Goal: Find specific fact: Find specific fact

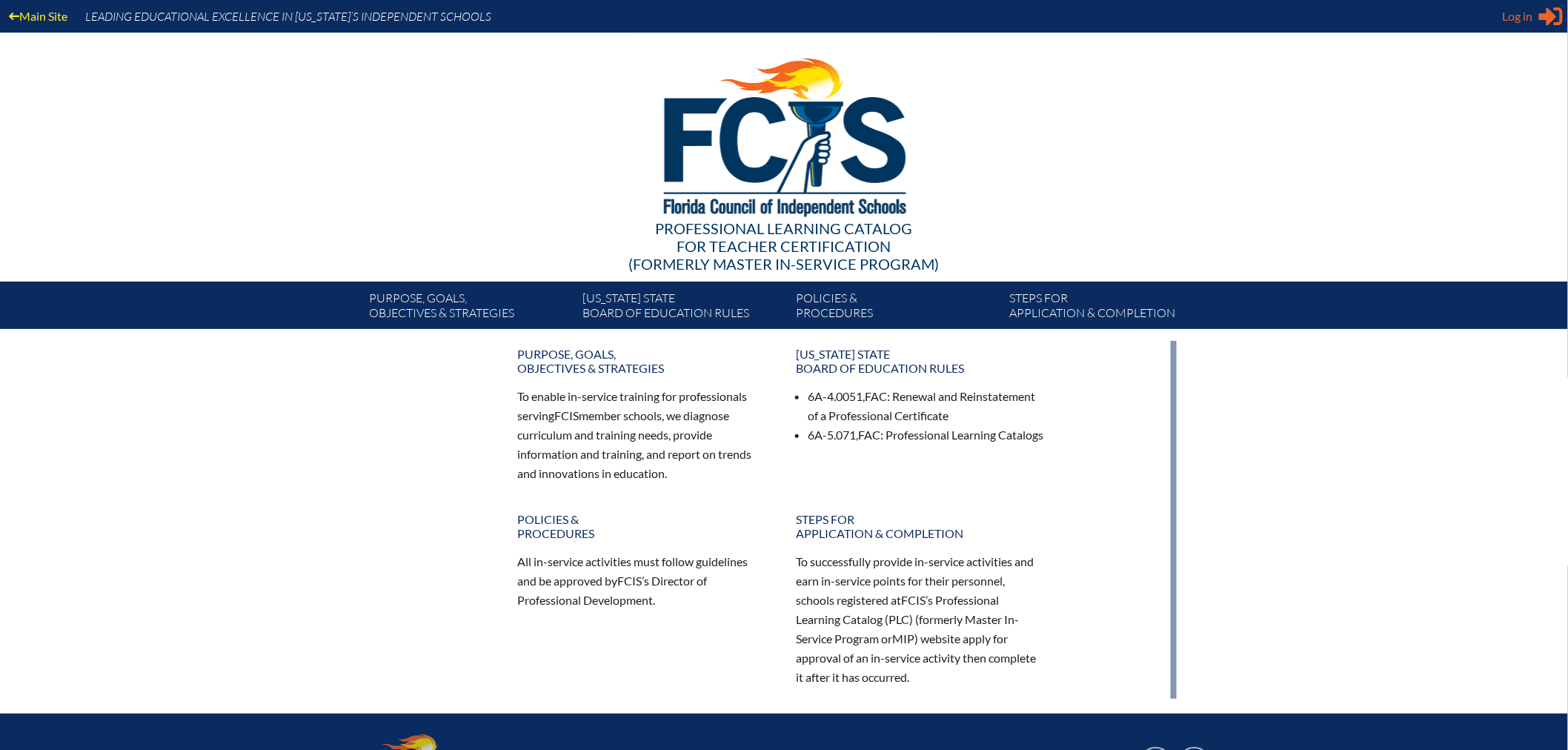
type input "[EMAIL_ADDRESS][DOMAIN_NAME]"
click at [1516, 15] on span "Log in" at bounding box center [1517, 16] width 30 height 18
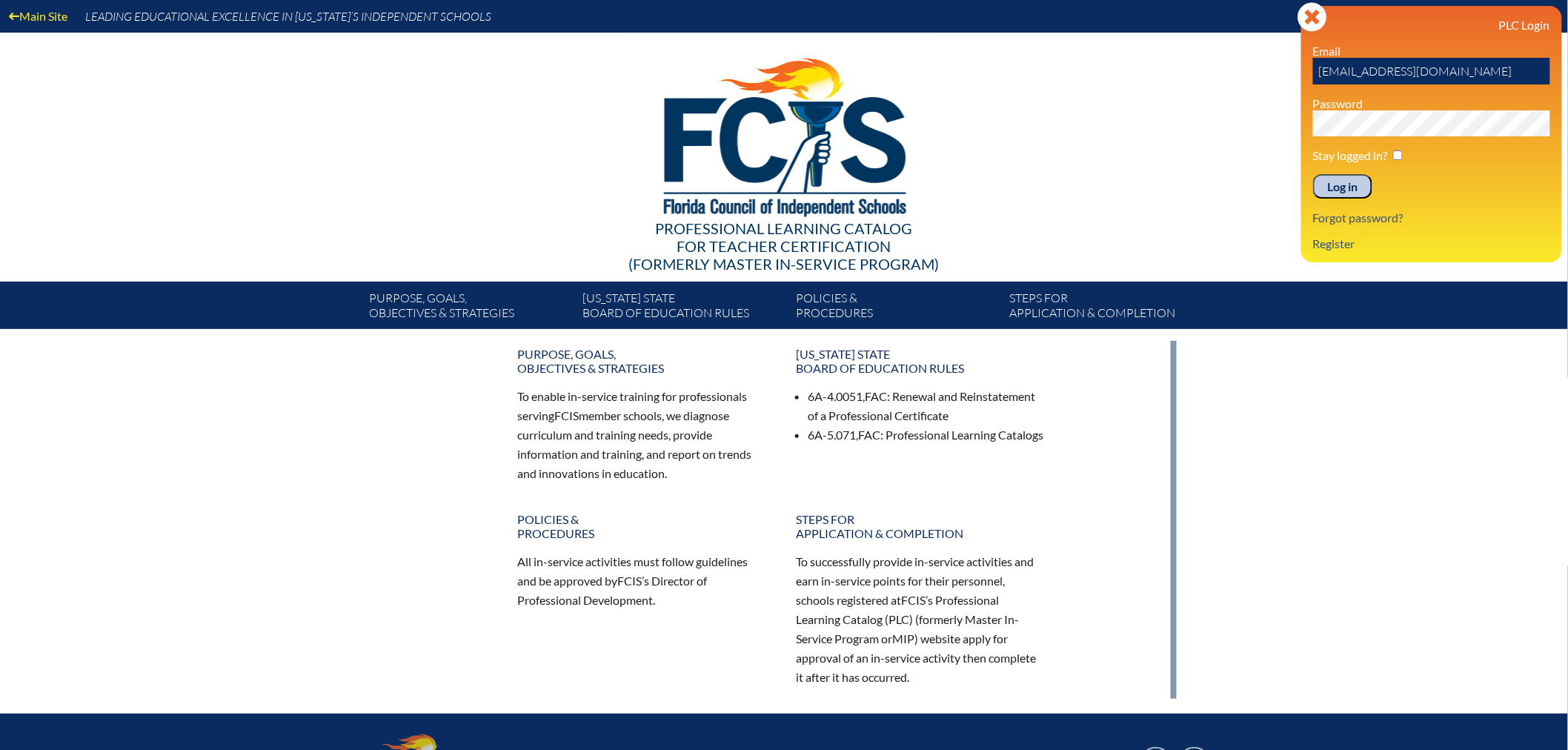
click at [1336, 181] on input "Log in" at bounding box center [1342, 186] width 59 height 25
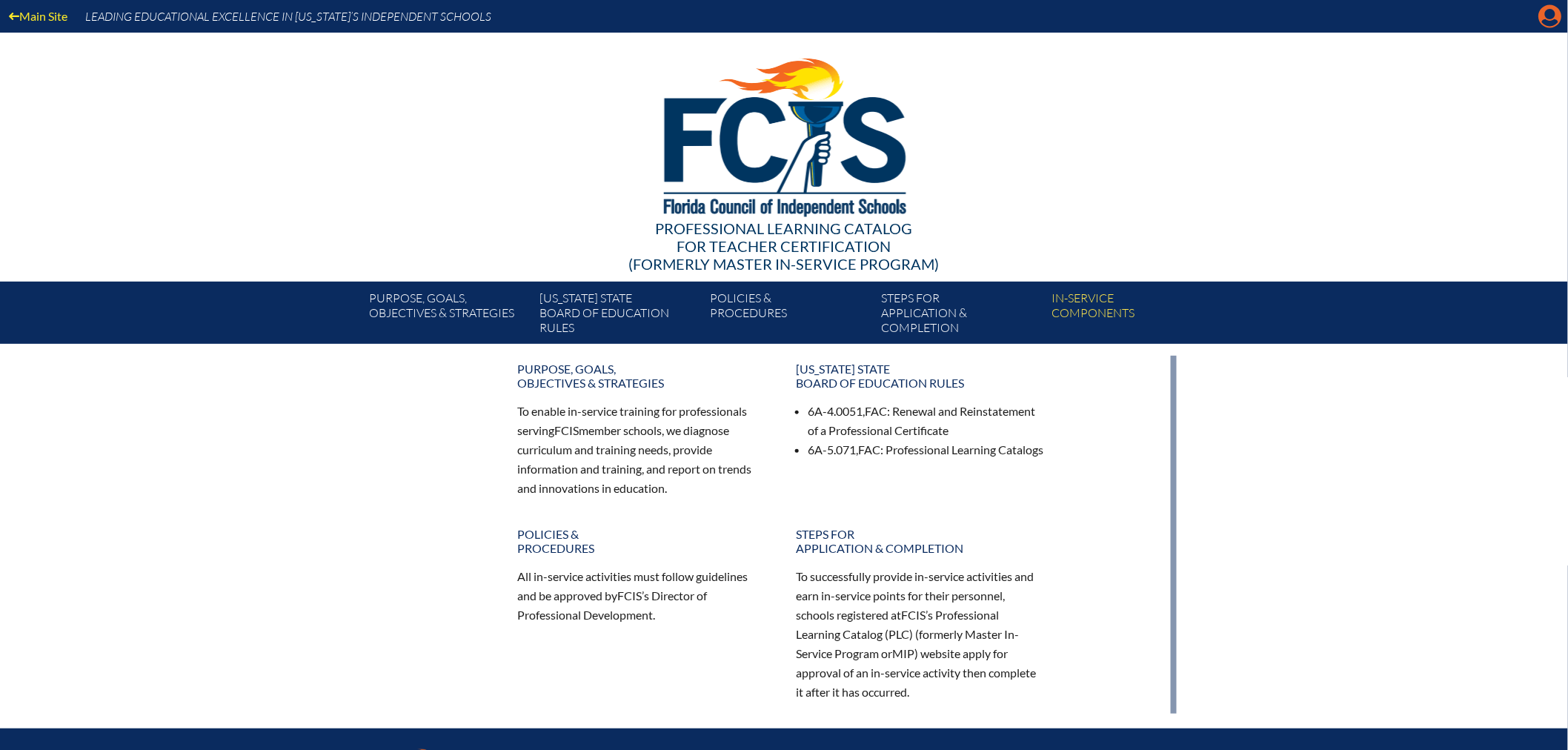
click at [1547, 15] on icon "Manage account" at bounding box center [1551, 16] width 24 height 24
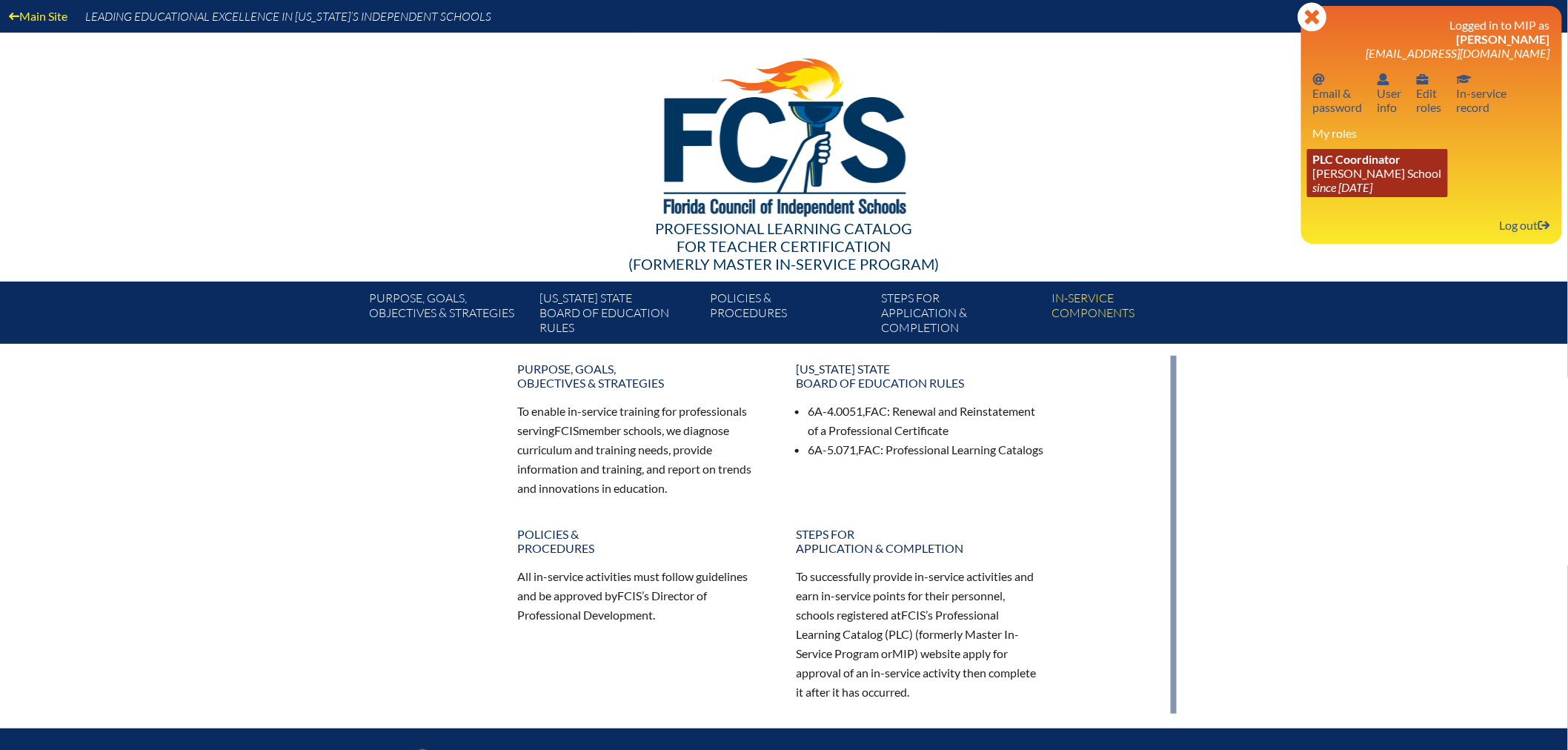
click at [1350, 170] on link "PLC Coordinator [PERSON_NAME][GEOGRAPHIC_DATA] since [DATE]" at bounding box center [1378, 173] width 141 height 48
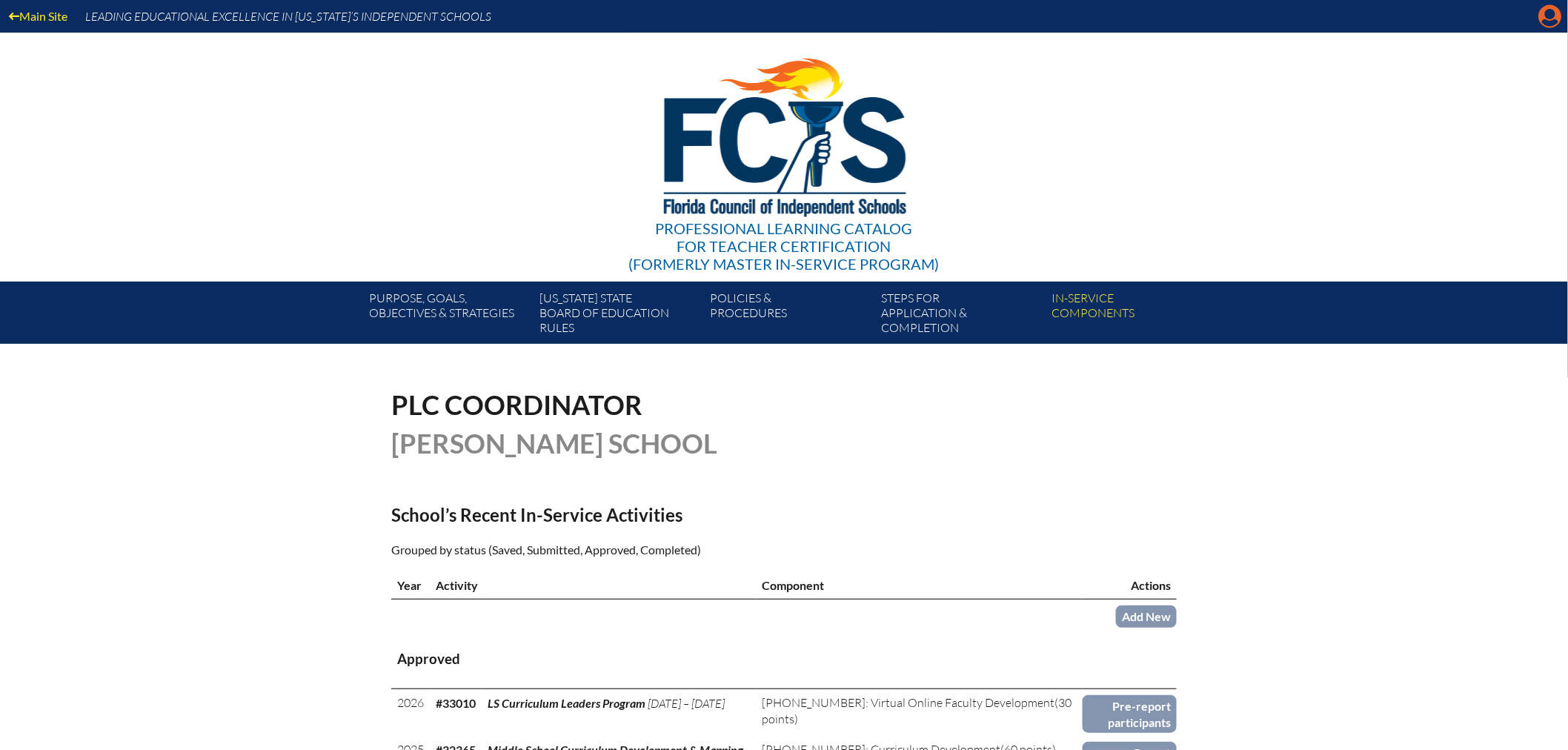
click at [1545, 11] on icon at bounding box center [1550, 16] width 23 height 23
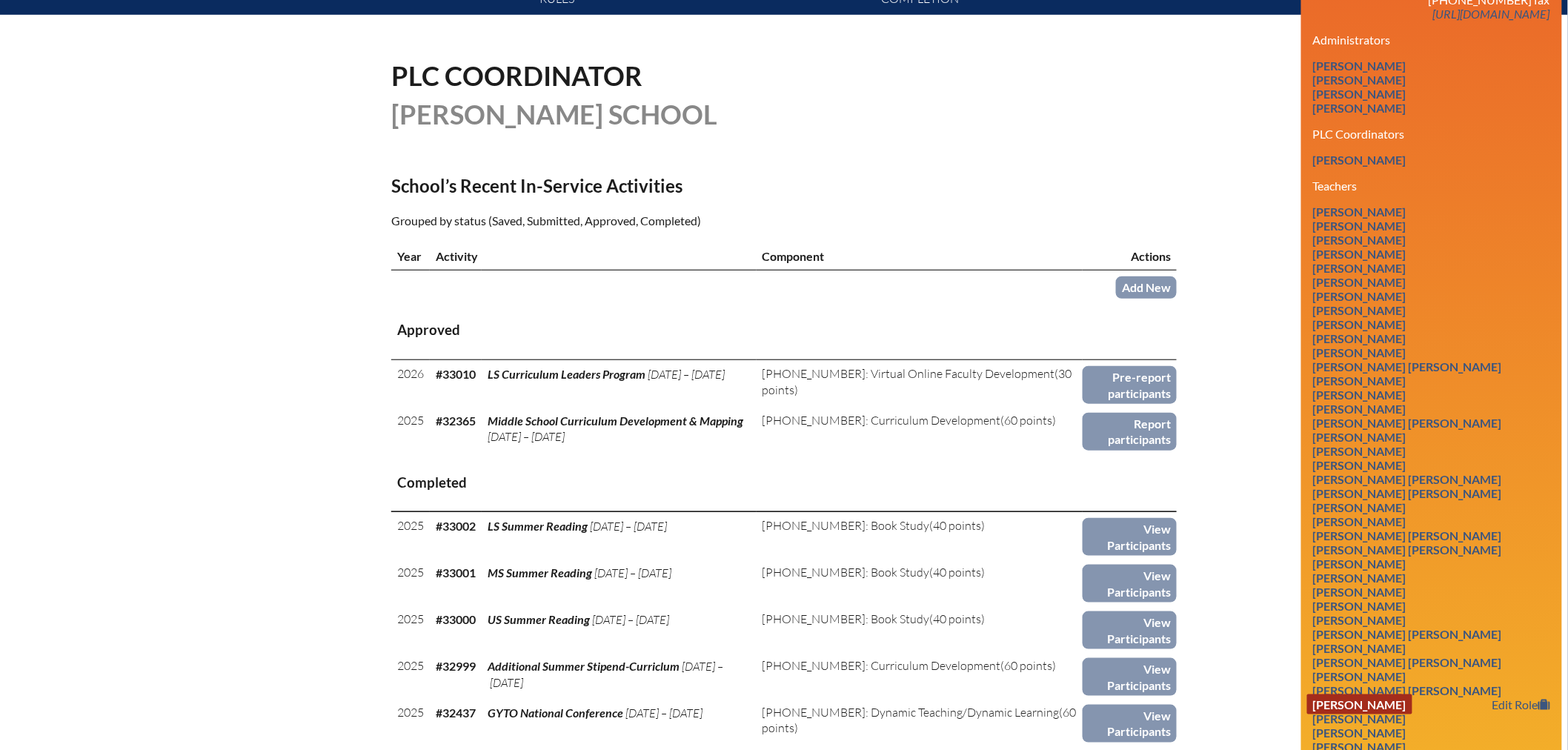
scroll to position [412, 0]
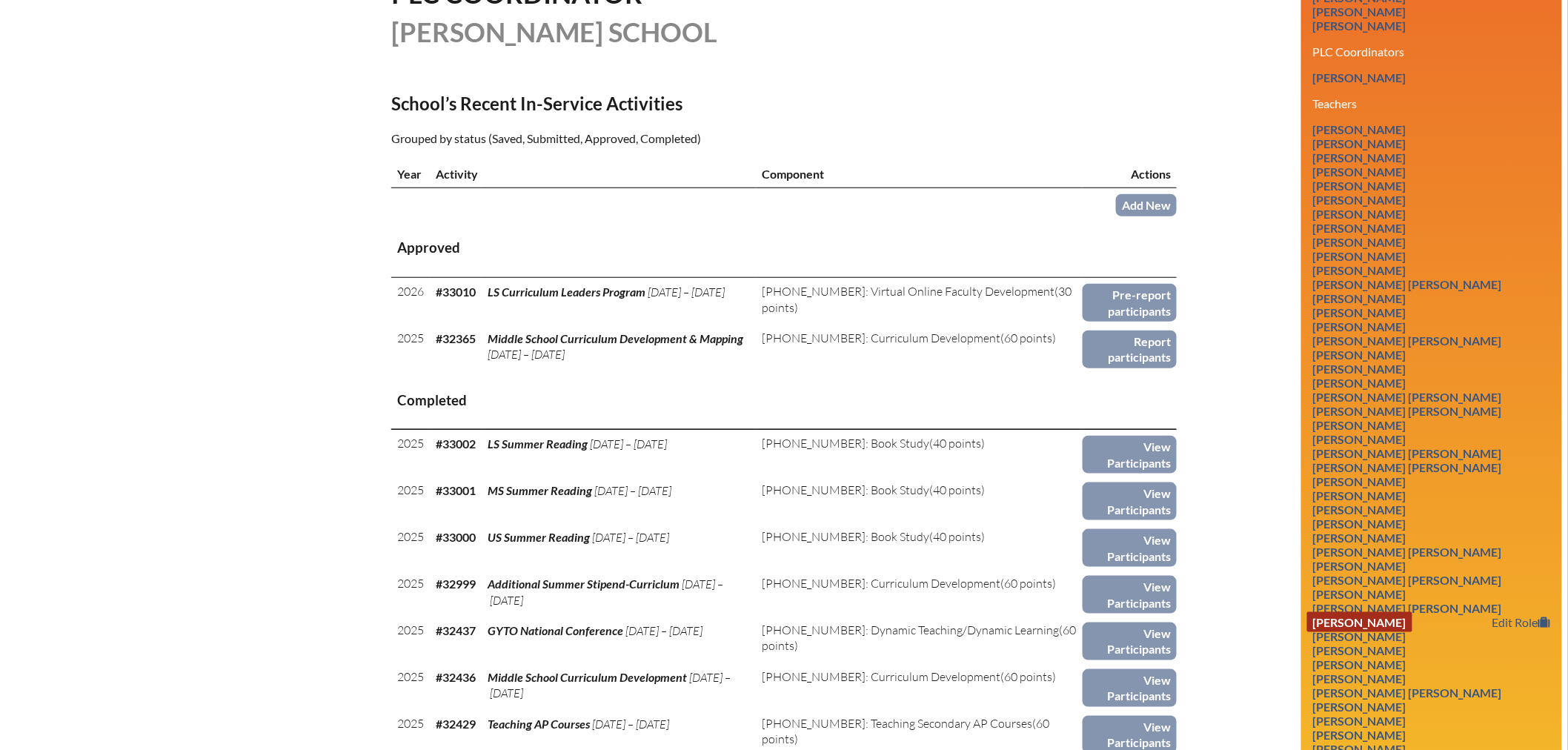
click at [1380, 612] on link "Danielle Griffis" at bounding box center [1360, 622] width 105 height 20
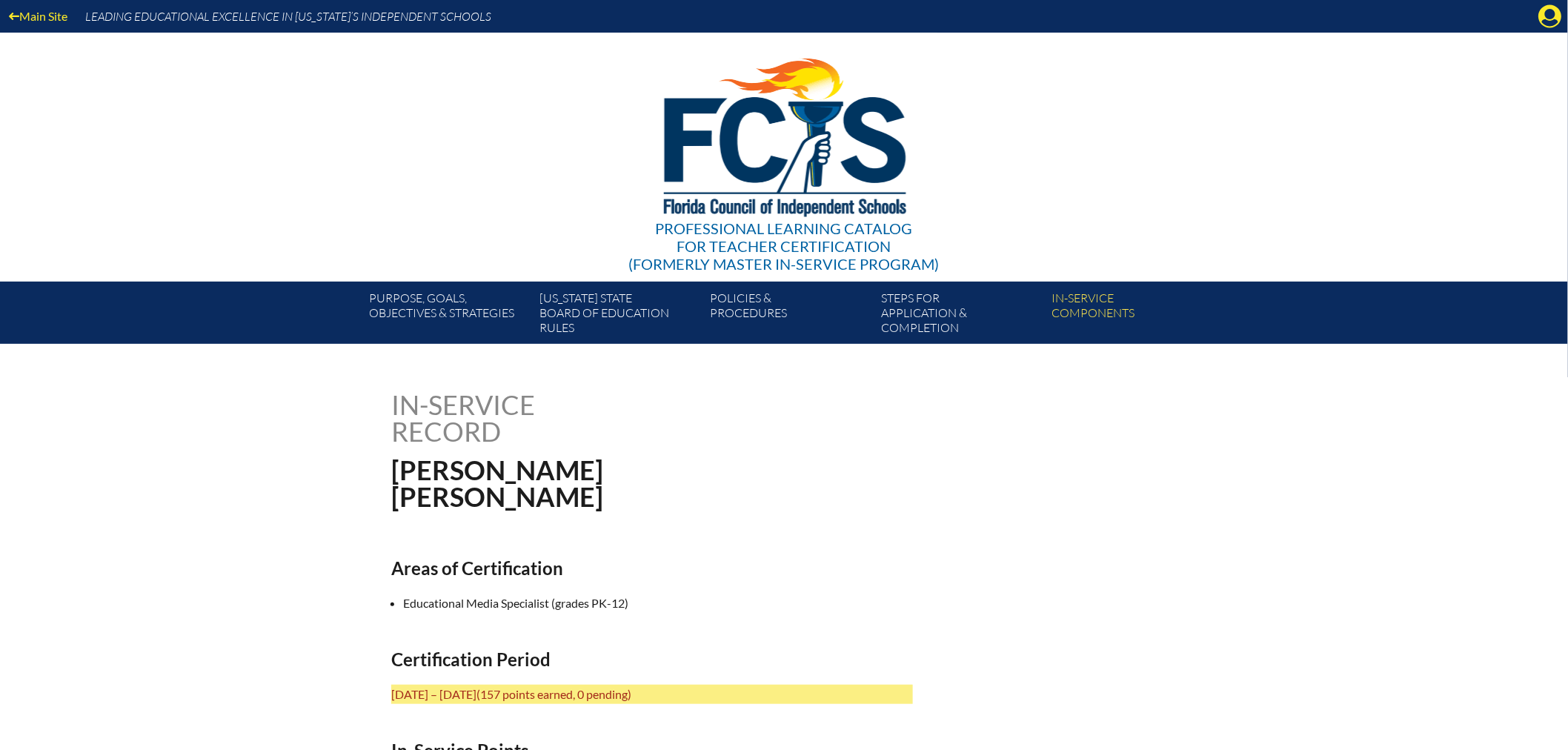
scroll to position [247, 0]
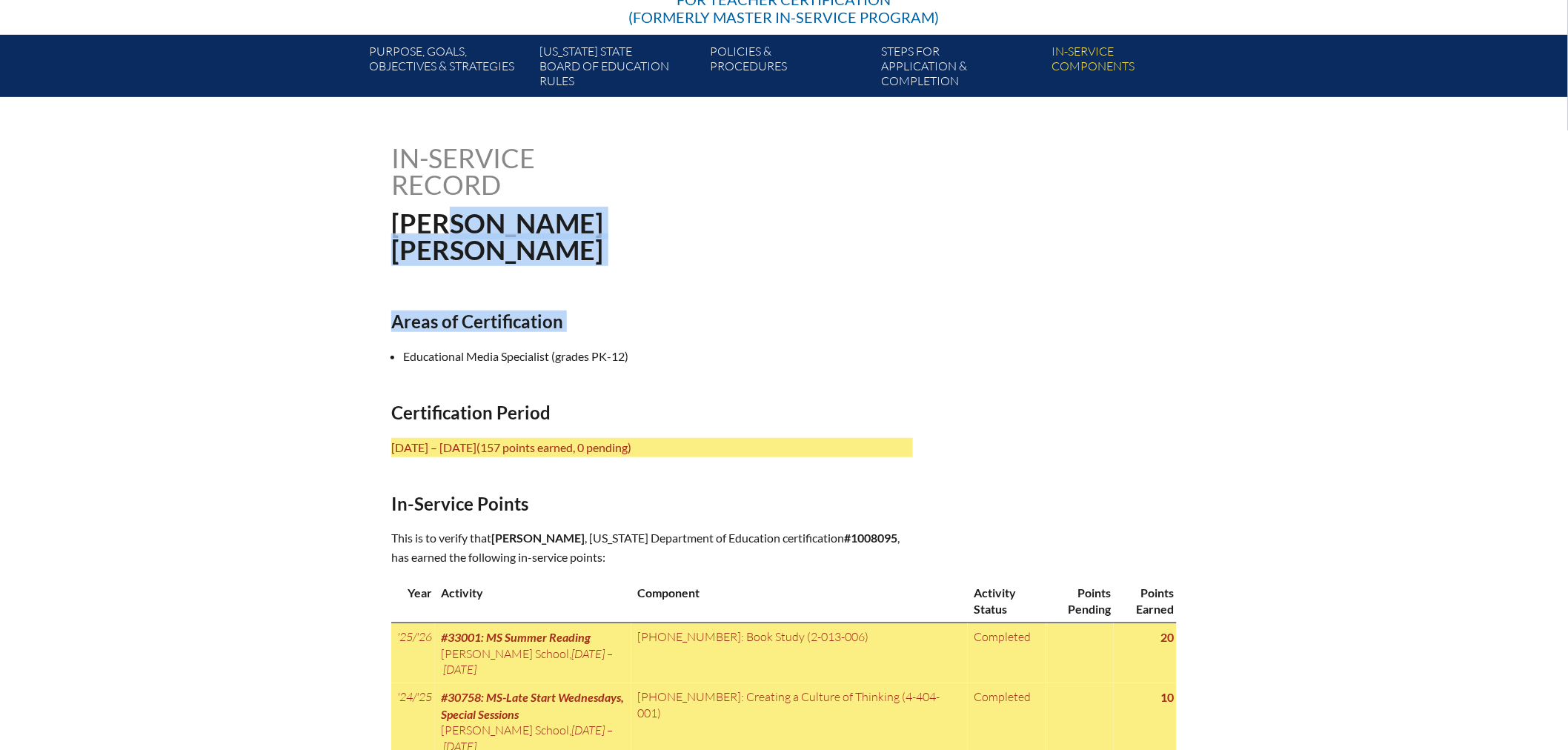
drag, startPoint x: 387, startPoint y: 206, endPoint x: 424, endPoint y: 306, distance: 106.6
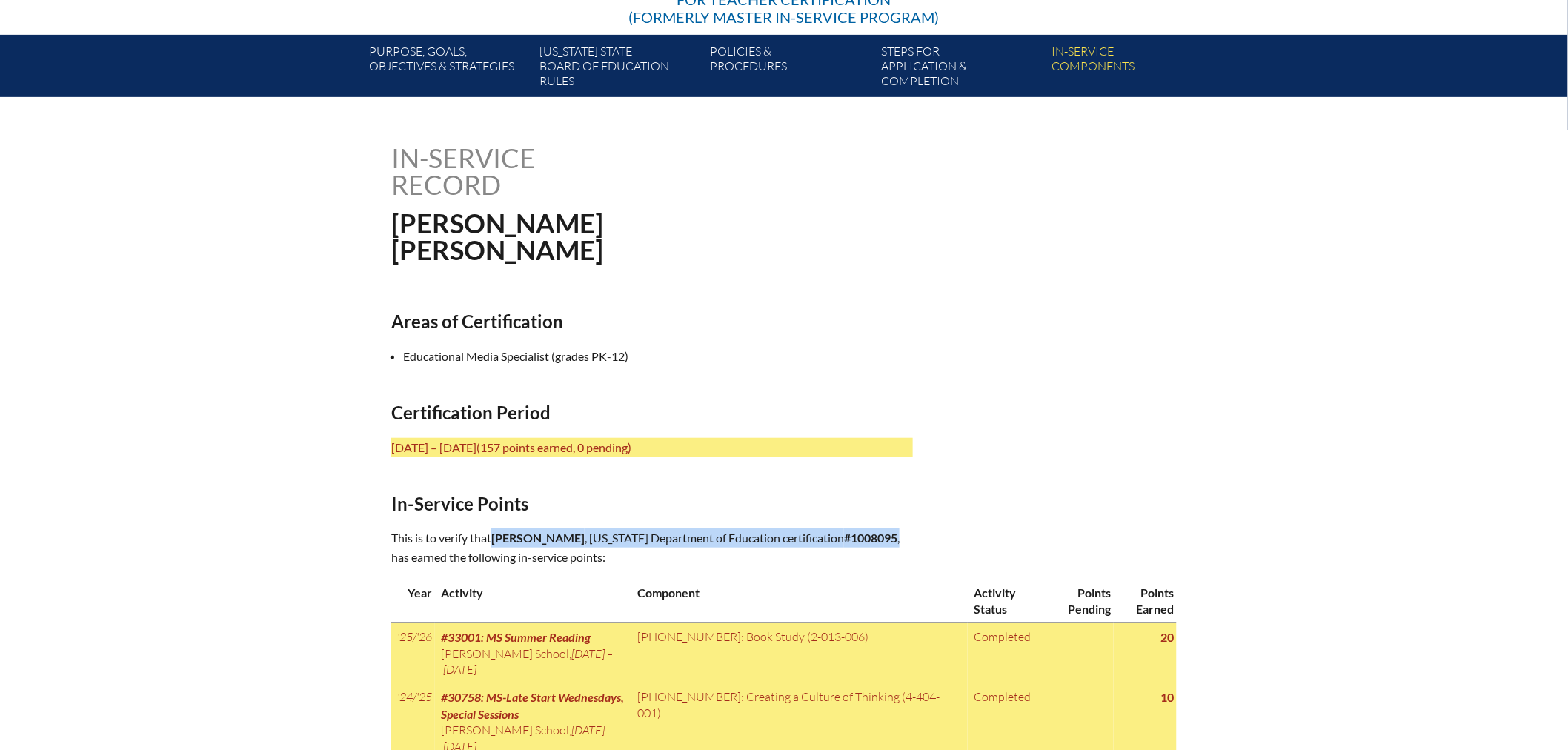
drag, startPoint x: 495, startPoint y: 535, endPoint x: 905, endPoint y: 534, distance: 410.0
click at [905, 534] on p "This is to verify that Danielle Griffis , Florida Department of Education certi…" at bounding box center [652, 548] width 522 height 39
copy p "Danielle Griffis , Florida Department of Education certification #1008095 ,"
